Goal: Task Accomplishment & Management: Use online tool/utility

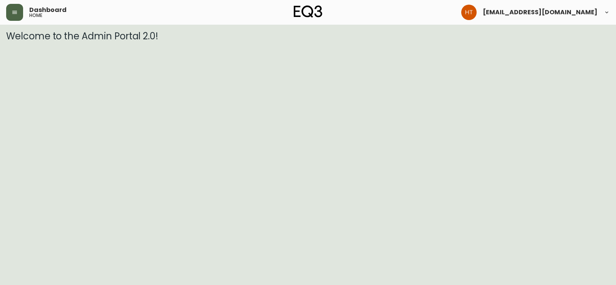
click at [15, 10] on icon "button" at bounding box center [15, 12] width 6 height 6
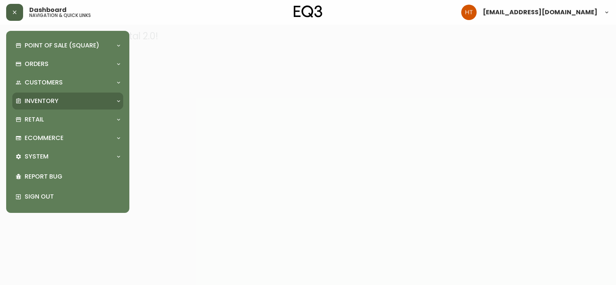
click at [49, 106] on div "Inventory" at bounding box center [67, 100] width 111 height 17
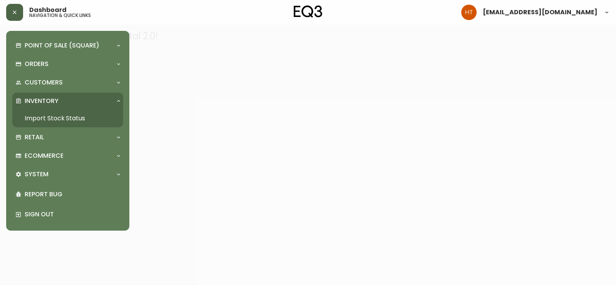
click at [54, 114] on link "Import Stock Status" at bounding box center [67, 118] width 111 height 18
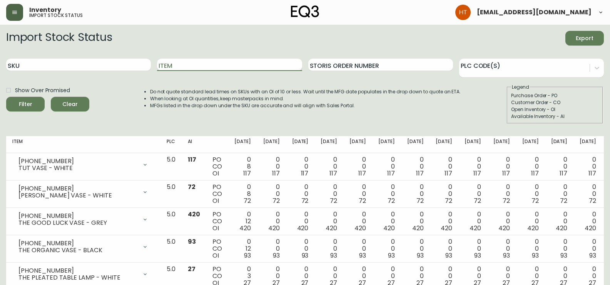
click at [162, 64] on input "Item" at bounding box center [229, 65] width 145 height 12
click at [6, 97] on button "Filter" at bounding box center [25, 104] width 39 height 15
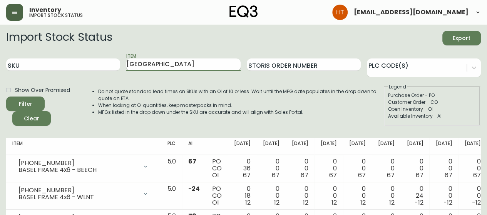
click at [146, 65] on input "[GEOGRAPHIC_DATA]" at bounding box center [183, 65] width 114 height 12
click at [6, 97] on button "Filter" at bounding box center [25, 104] width 39 height 15
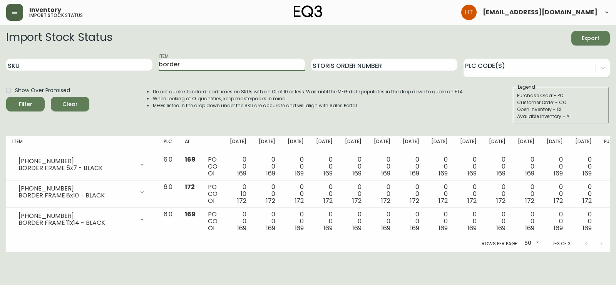
click at [168, 65] on input "border" at bounding box center [232, 65] width 146 height 12
type input "trace"
click at [6, 97] on button "Filter" at bounding box center [25, 104] width 39 height 15
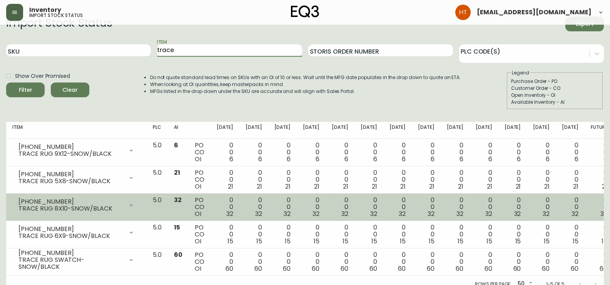
scroll to position [22, 0]
